Goal: Obtain resource: Download file/media

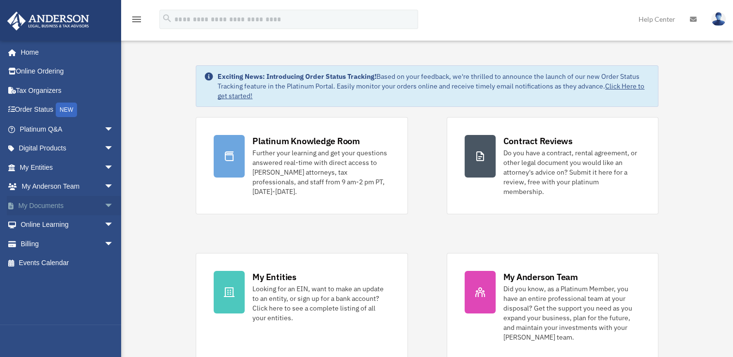
click at [69, 206] on link "My Documents arrow_drop_down" at bounding box center [68, 205] width 122 height 19
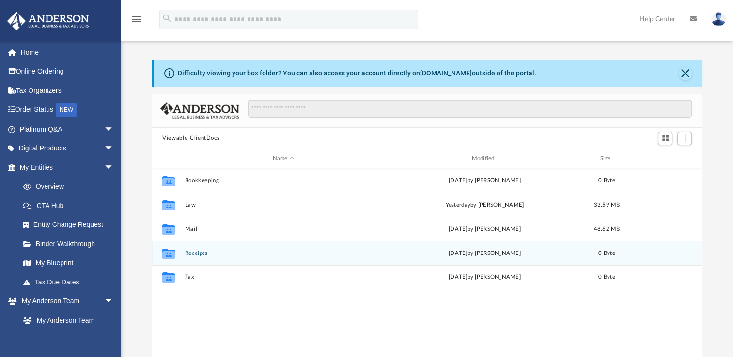
scroll to position [213, 542]
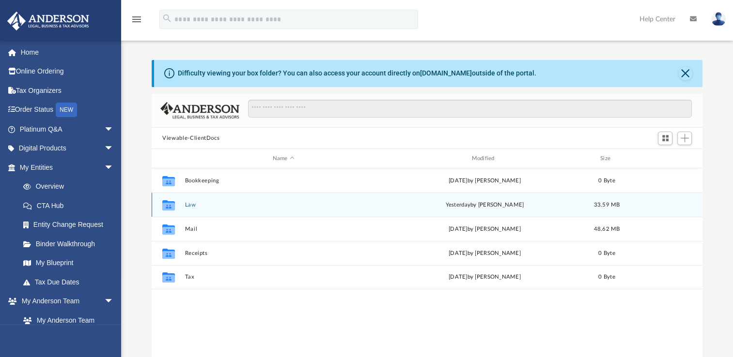
click at [191, 204] on button "Law" at bounding box center [283, 205] width 197 height 6
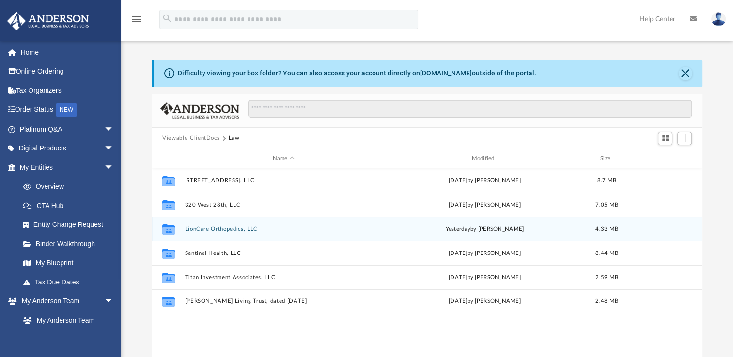
click at [210, 230] on button "LionCare Orthopedics, LLC" at bounding box center [283, 229] width 197 height 6
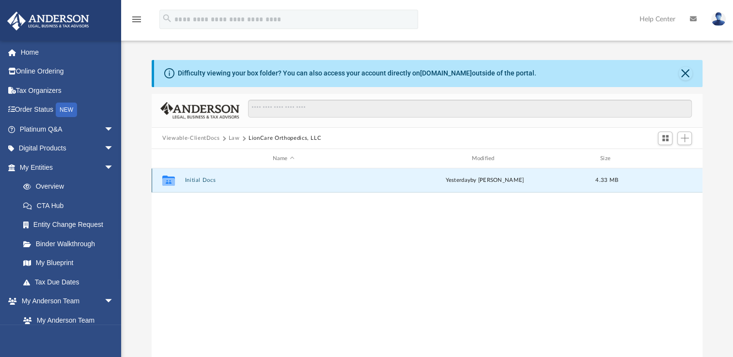
click at [204, 179] on button "Initial Docs" at bounding box center [283, 180] width 197 height 6
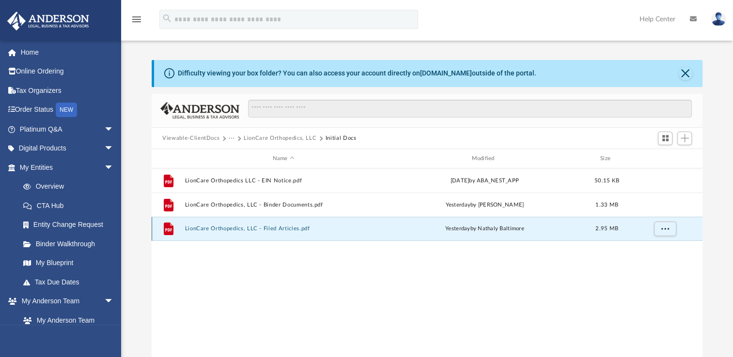
click at [281, 227] on button "LionCare Orthopedics, LLC - Filed Articles.pdf" at bounding box center [283, 229] width 197 height 6
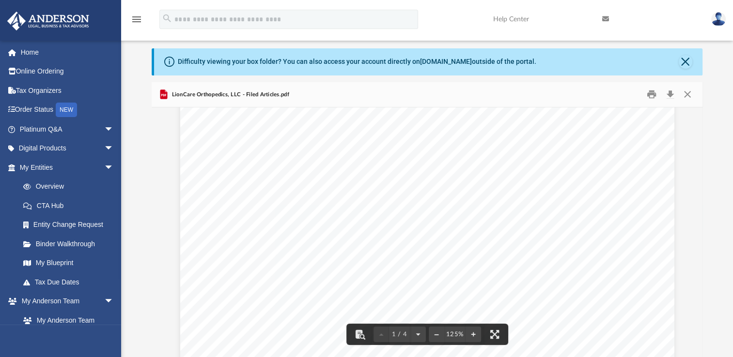
scroll to position [0, 0]
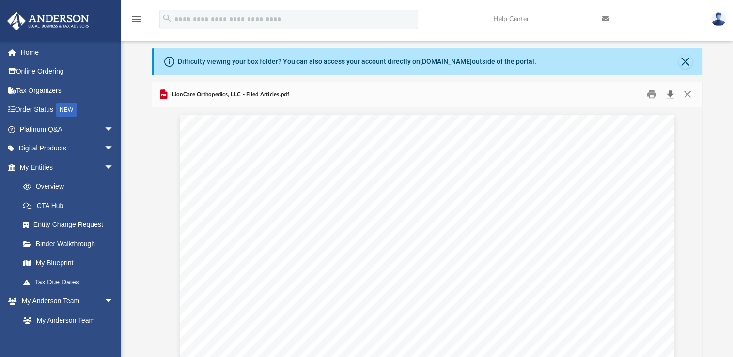
click at [667, 92] on button "Download" at bounding box center [669, 94] width 17 height 15
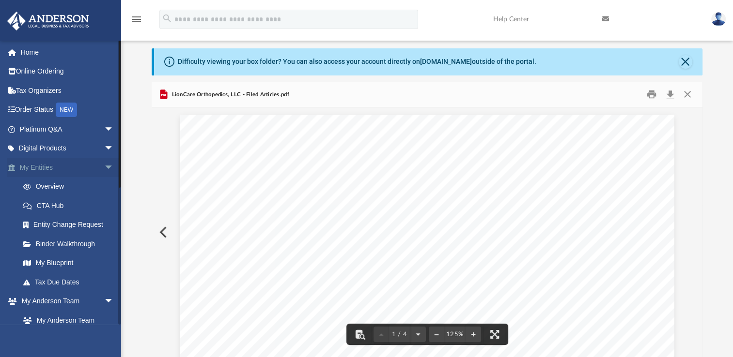
click at [34, 169] on link "My Entities arrow_drop_down" at bounding box center [68, 167] width 122 height 19
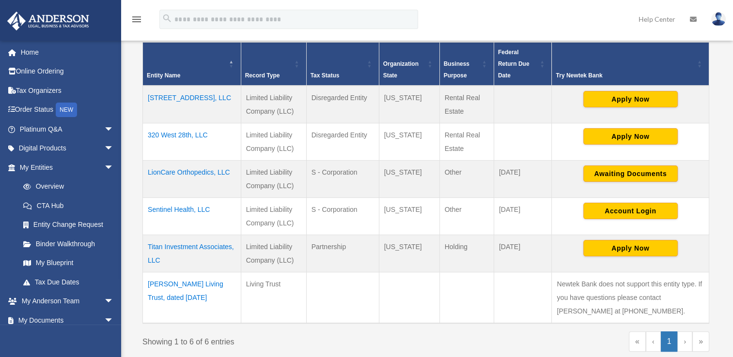
scroll to position [205, 0]
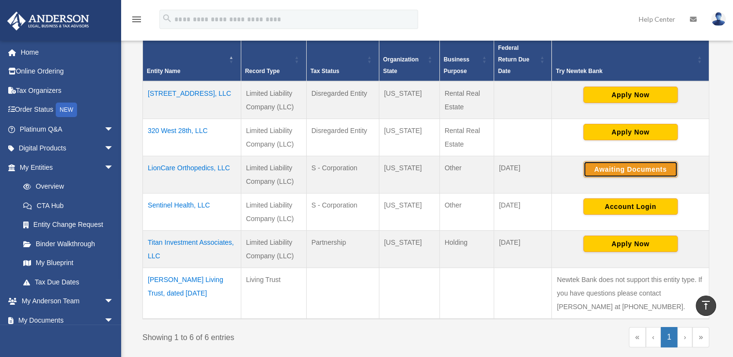
click at [647, 170] on button "Awaiting Documents" at bounding box center [630, 169] width 94 height 16
